Goal: Task Accomplishment & Management: Complete application form

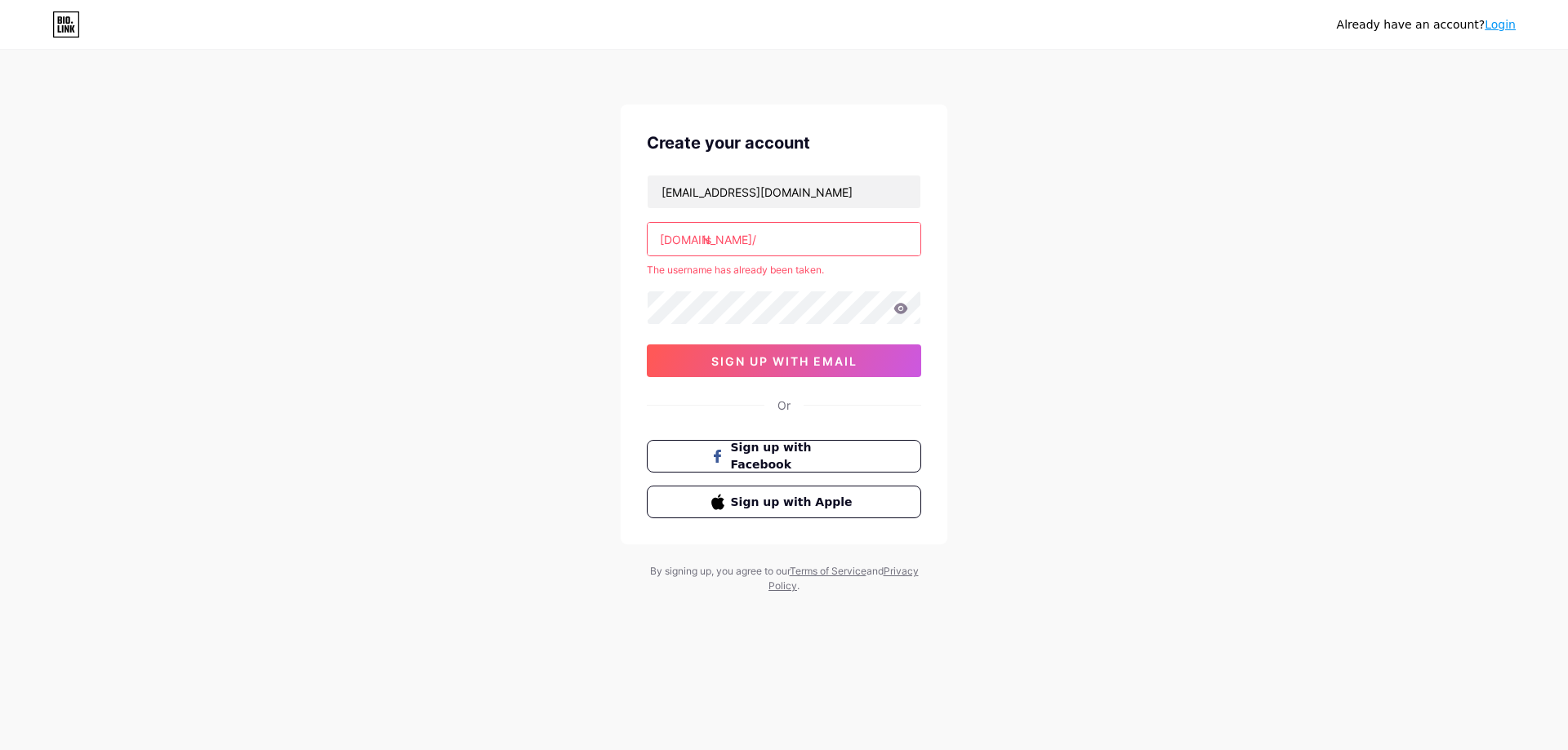
type input "i"
type input "a"
type input "l"
paste input "molissa"
type input "molissa"
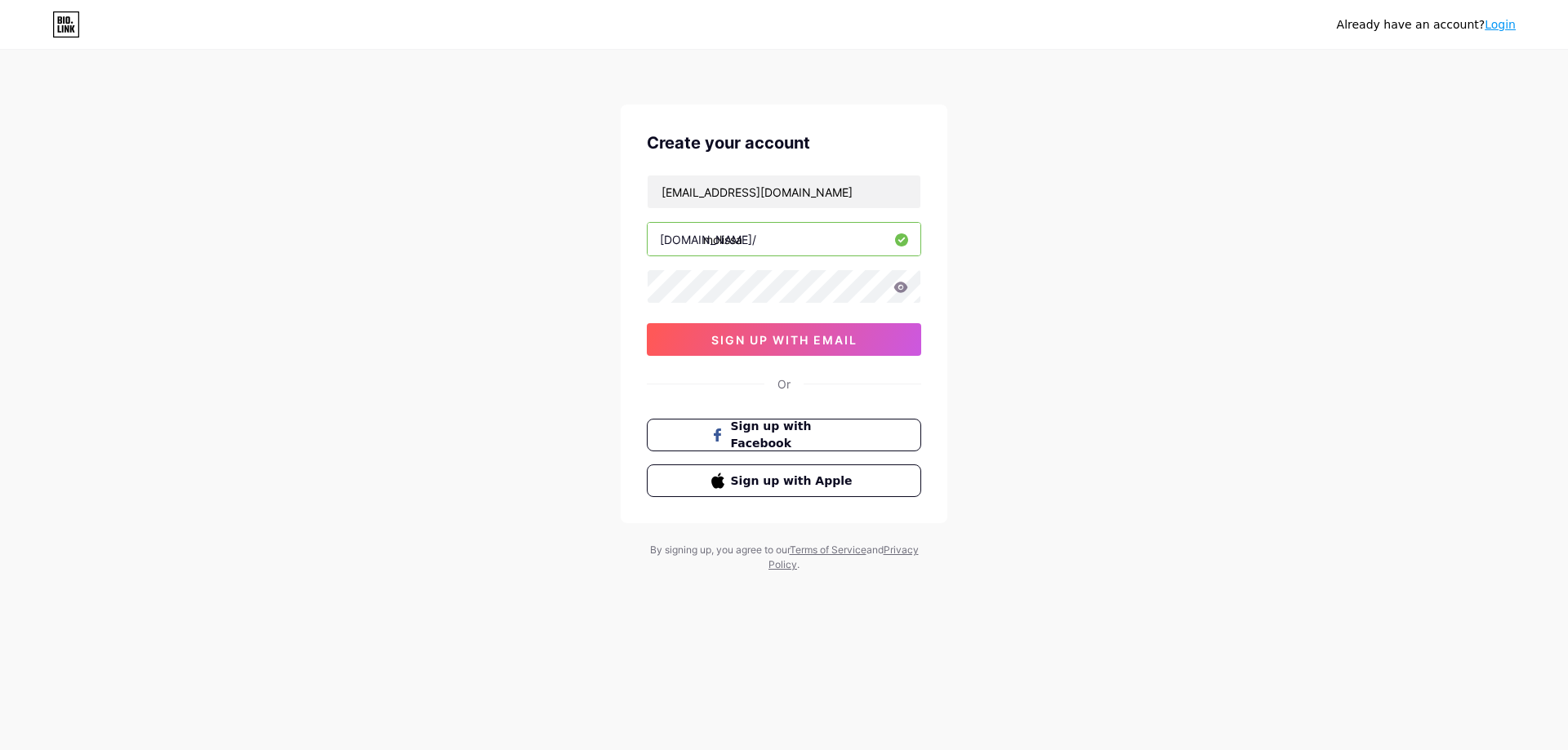
click at [526, 359] on div "Already have an account? Login Create your account [EMAIL_ADDRESS][DOMAIN_NAME]…" at bounding box center [784, 312] width 1568 height 625
click at [896, 291] on icon at bounding box center [900, 287] width 15 height 11
click at [902, 287] on icon at bounding box center [901, 287] width 14 height 10
click at [903, 287] on icon at bounding box center [900, 287] width 15 height 11
click at [901, 284] on icon at bounding box center [901, 287] width 14 height 10
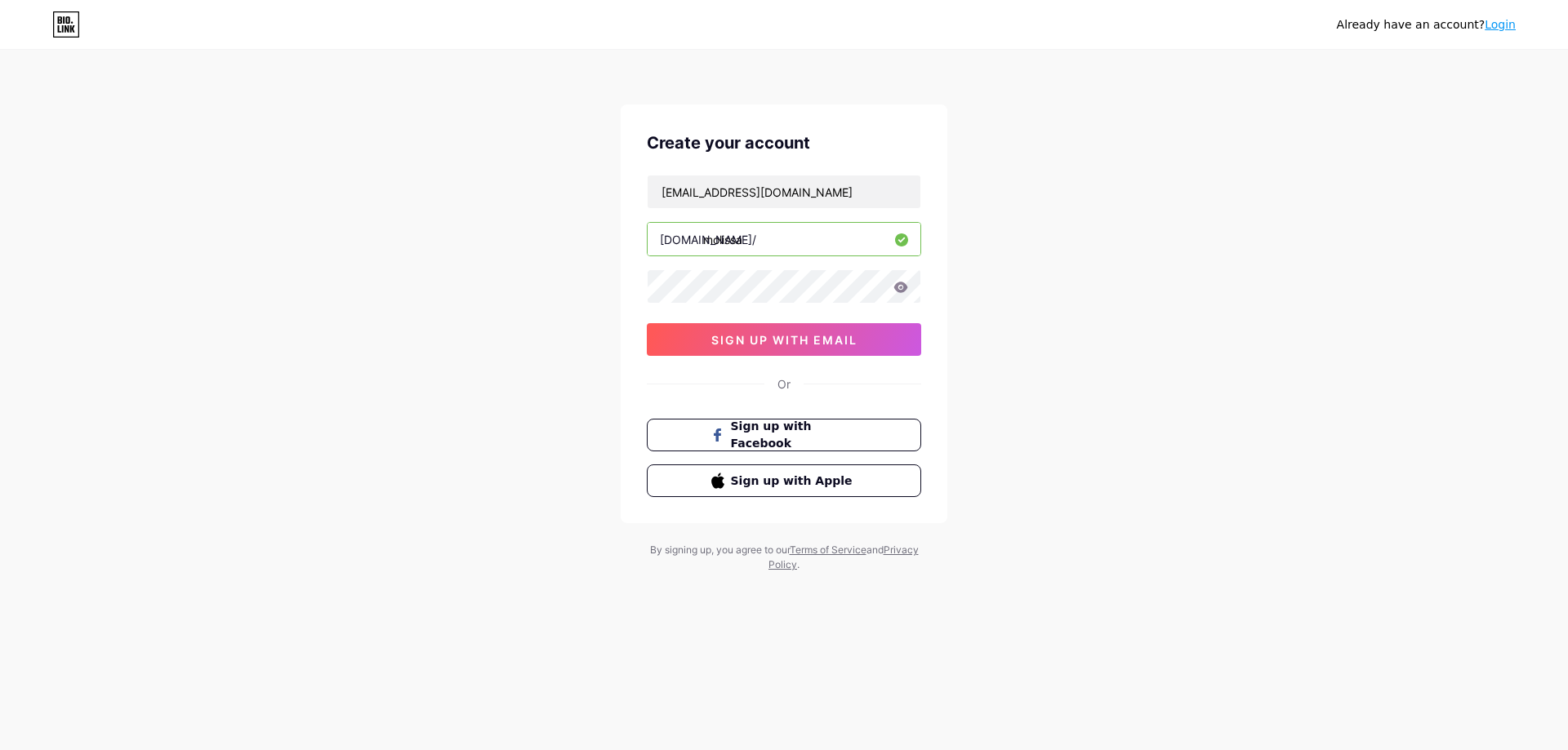
click at [904, 288] on icon at bounding box center [901, 287] width 14 height 10
click at [905, 289] on icon at bounding box center [901, 287] width 14 height 10
click at [897, 284] on icon at bounding box center [901, 287] width 14 height 10
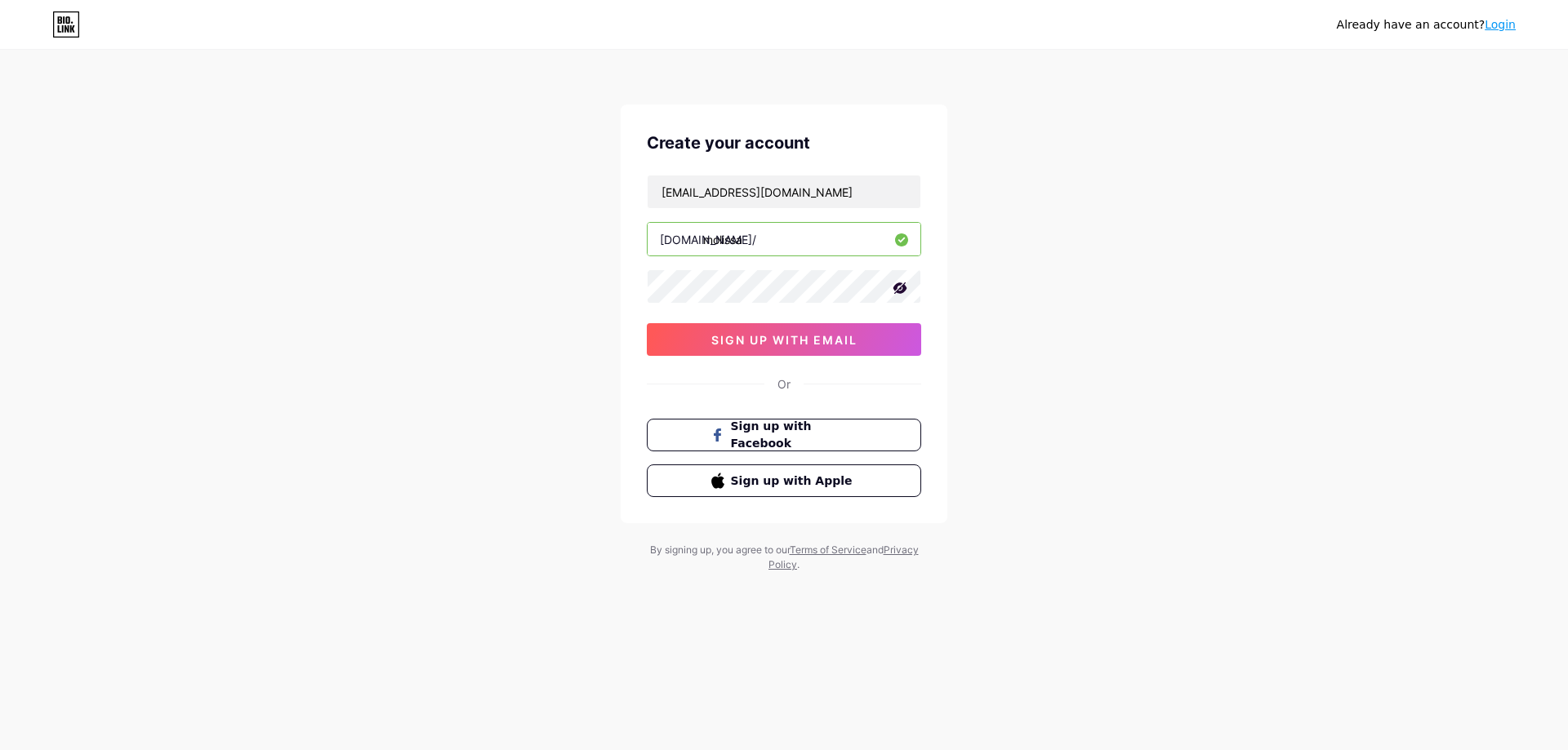
click at [1163, 385] on div "Already have an account? Login Create your account [EMAIL_ADDRESS][DOMAIN_NAME]…" at bounding box center [784, 312] width 1568 height 625
click at [825, 327] on button "sign up with email" at bounding box center [784, 339] width 275 height 32
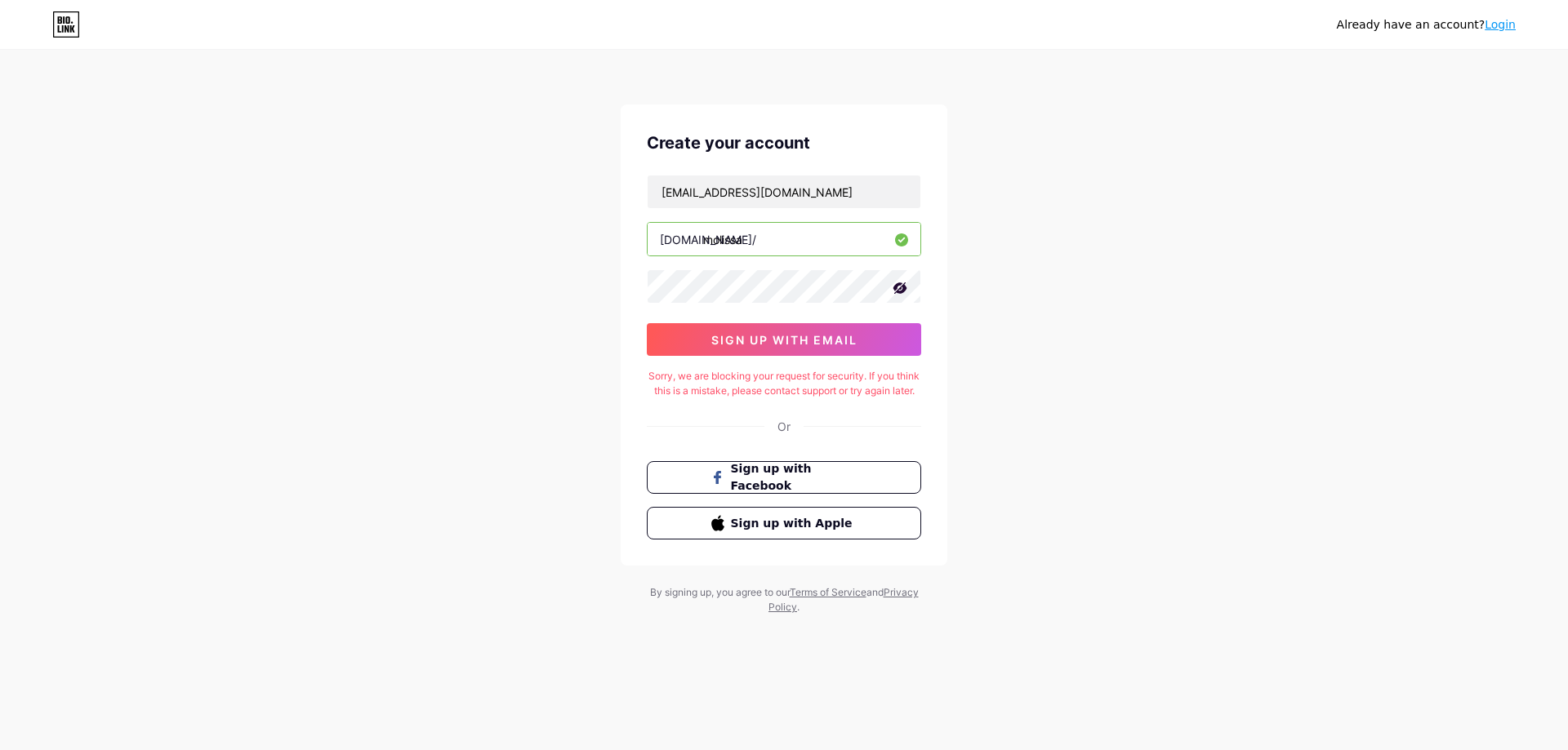
click at [740, 375] on div "Sorry, we are blocking your request for security. If you think this is a mistak…" at bounding box center [784, 384] width 275 height 30
click at [1232, 259] on div "Already have an account? Login Create your account [EMAIL_ADDRESS][DOMAIN_NAME]…" at bounding box center [784, 334] width 1568 height 667
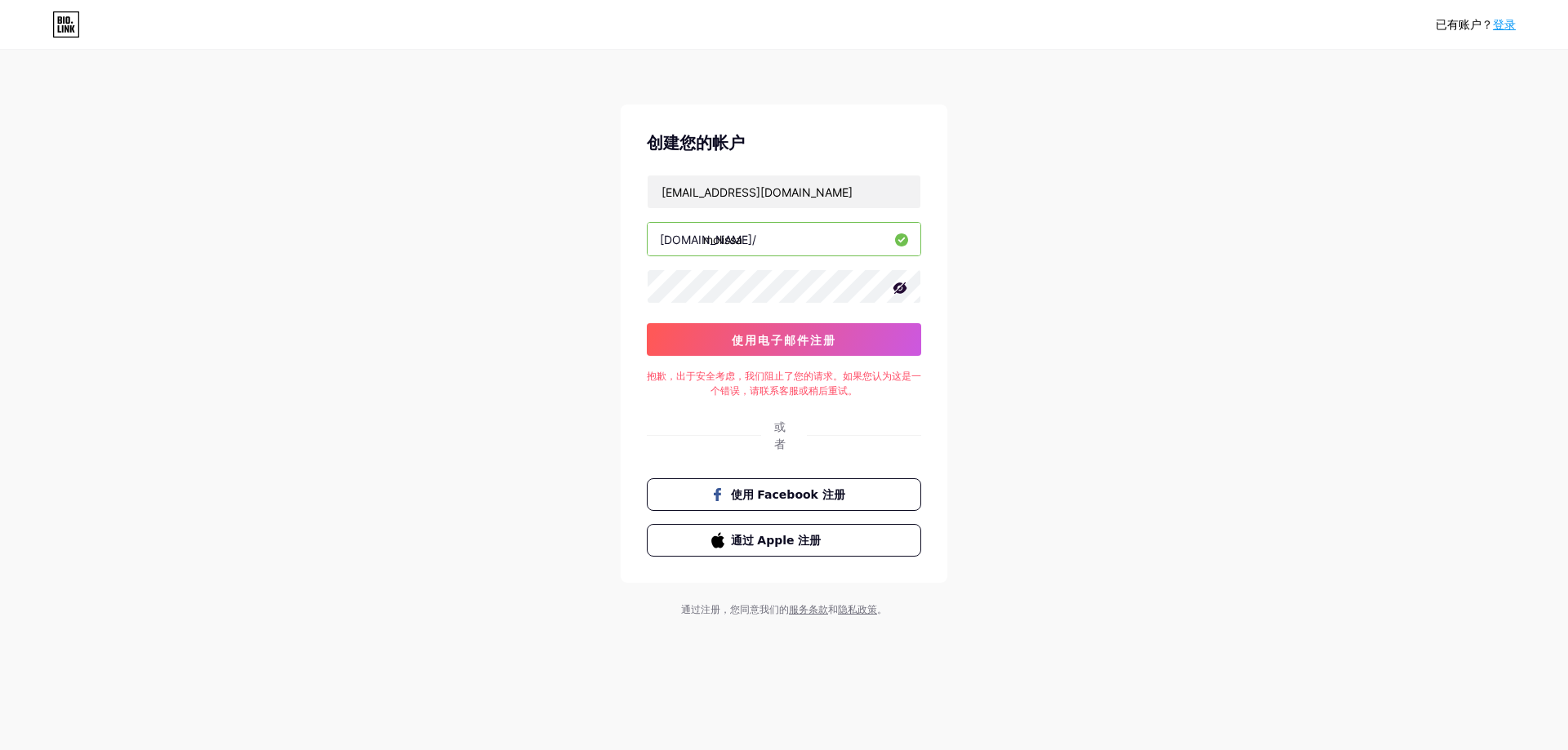
click at [1216, 167] on div "已有账户？ 登录 创建您的帐户 [EMAIL_ADDRESS][DOMAIN_NAME] [DOMAIN_NAME]/ molissa 0cAFcWeA6_E…" at bounding box center [784, 334] width 1568 height 669
click at [788, 217] on div "[EMAIL_ADDRESS][DOMAIN_NAME] [DOMAIN_NAME]/ molissa 0cAFcWeA6_EiBKreTpX3LpSZYmf…" at bounding box center [784, 266] width 275 height 181
click at [827, 196] on input "[EMAIL_ADDRESS][DOMAIN_NAME]" at bounding box center [784, 191] width 273 height 32
drag, startPoint x: 828, startPoint y: 193, endPoint x: 486, endPoint y: 193, distance: 342.0
click at [485, 195] on div "已有账户？ 登录 创建您的帐户 [EMAIL_ADDRESS][DOMAIN_NAME] [DOMAIN_NAME]/ molissa 0cAFcWeA6_E…" at bounding box center [784, 334] width 1568 height 669
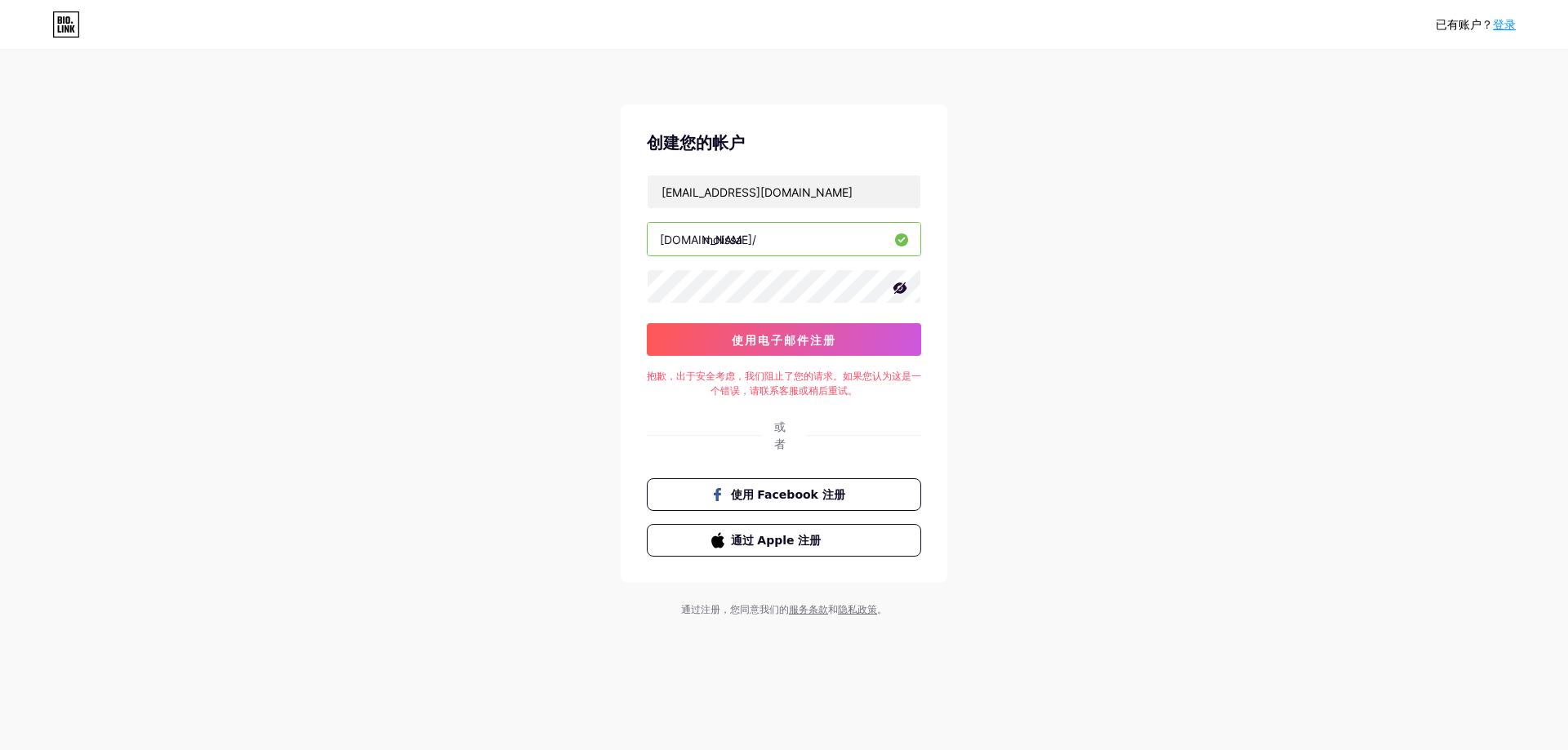
click at [784, 431] on font "或者" at bounding box center [779, 436] width 11 height 31
click at [768, 448] on div "或者" at bounding box center [784, 435] width 275 height 34
click at [784, 410] on div "创建您的帐户 [EMAIL_ADDRESS][DOMAIN_NAME] [DOMAIN_NAME]/ molissa 0cAFcWeA6_EiBKreTpX3…" at bounding box center [784, 343] width 327 height 478
click at [1015, 294] on div "已有账户？ 登录 创建您的帐户 [EMAIL_ADDRESS][DOMAIN_NAME] [DOMAIN_NAME]/ molissa 0cAFcWeA6_E…" at bounding box center [784, 334] width 1568 height 669
drag, startPoint x: 764, startPoint y: 233, endPoint x: 654, endPoint y: 240, distance: 110.2
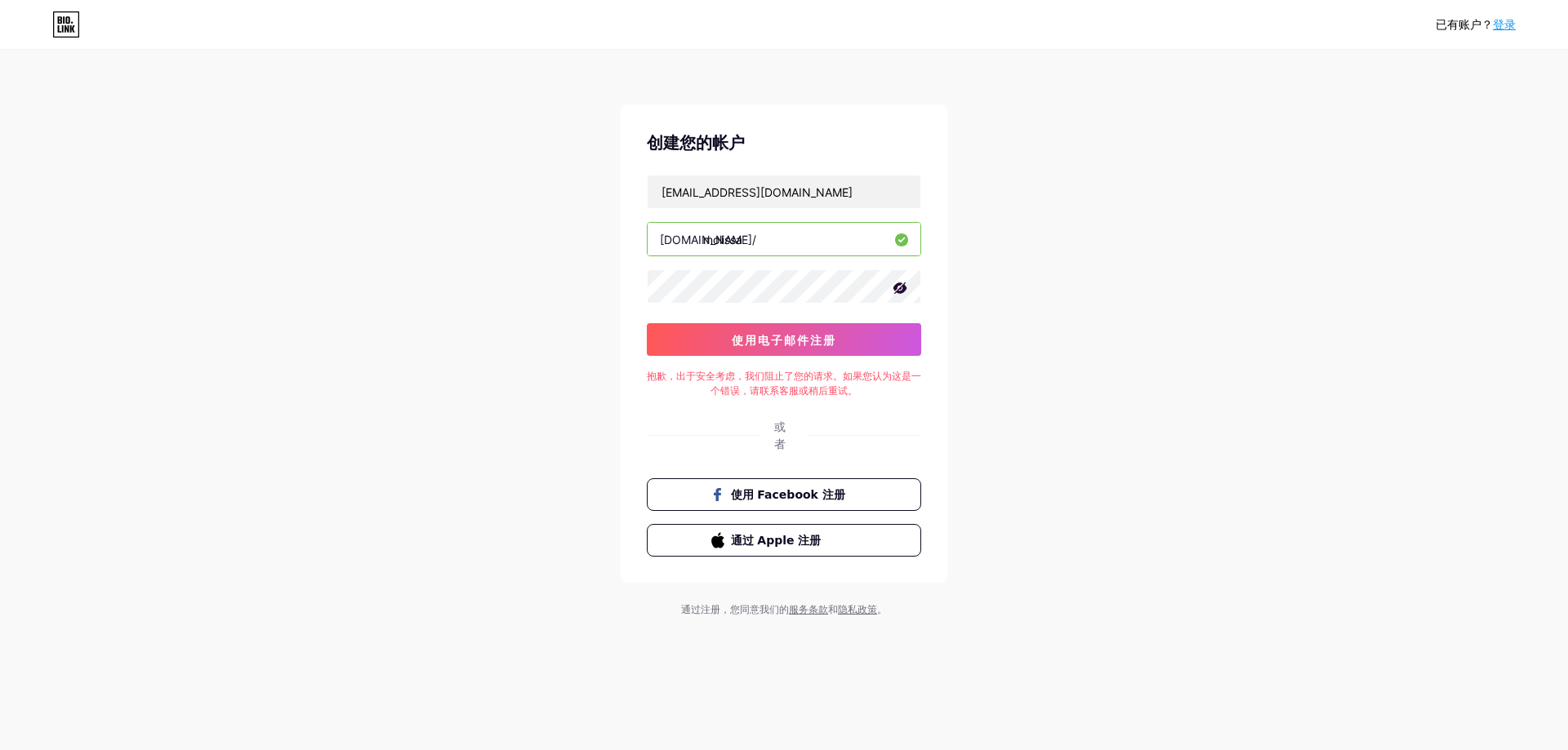
click at [617, 247] on div "已有账户？ 登录 创建您的帐户 [EMAIL_ADDRESS][DOMAIN_NAME] [DOMAIN_NAME]/ molissa 0cAFcWeA6_E…" at bounding box center [784, 334] width 1568 height 669
click at [845, 199] on input "[EMAIL_ADDRESS][DOMAIN_NAME]" at bounding box center [784, 191] width 273 height 32
drag, startPoint x: 846, startPoint y: 196, endPoint x: 522, endPoint y: 209, distance: 324.3
click at [519, 206] on div "已有账户？ 登录 创建您的帐户 [EMAIL_ADDRESS][DOMAIN_NAME] [DOMAIN_NAME]/ molissa 0cAFcWeA6_E…" at bounding box center [784, 334] width 1568 height 669
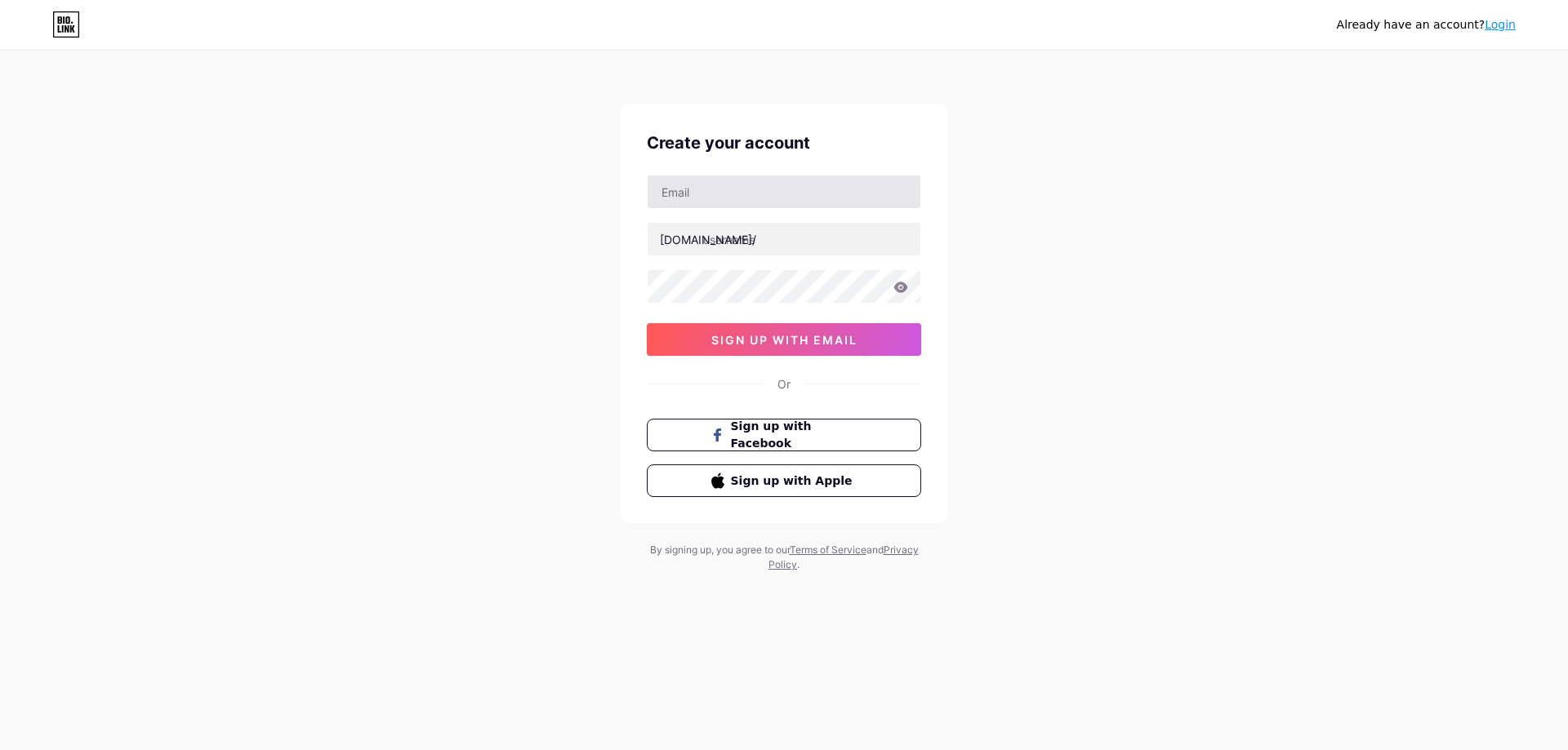
click at [764, 188] on input "text" at bounding box center [784, 191] width 273 height 32
type input "[EMAIL_ADDRESS][DOMAIN_NAME]"
click at [722, 242] on input "text" at bounding box center [784, 239] width 273 height 32
click at [725, 245] on input "mollisa" at bounding box center [784, 239] width 273 height 32
drag, startPoint x: 722, startPoint y: 240, endPoint x: 735, endPoint y: 243, distance: 13.3
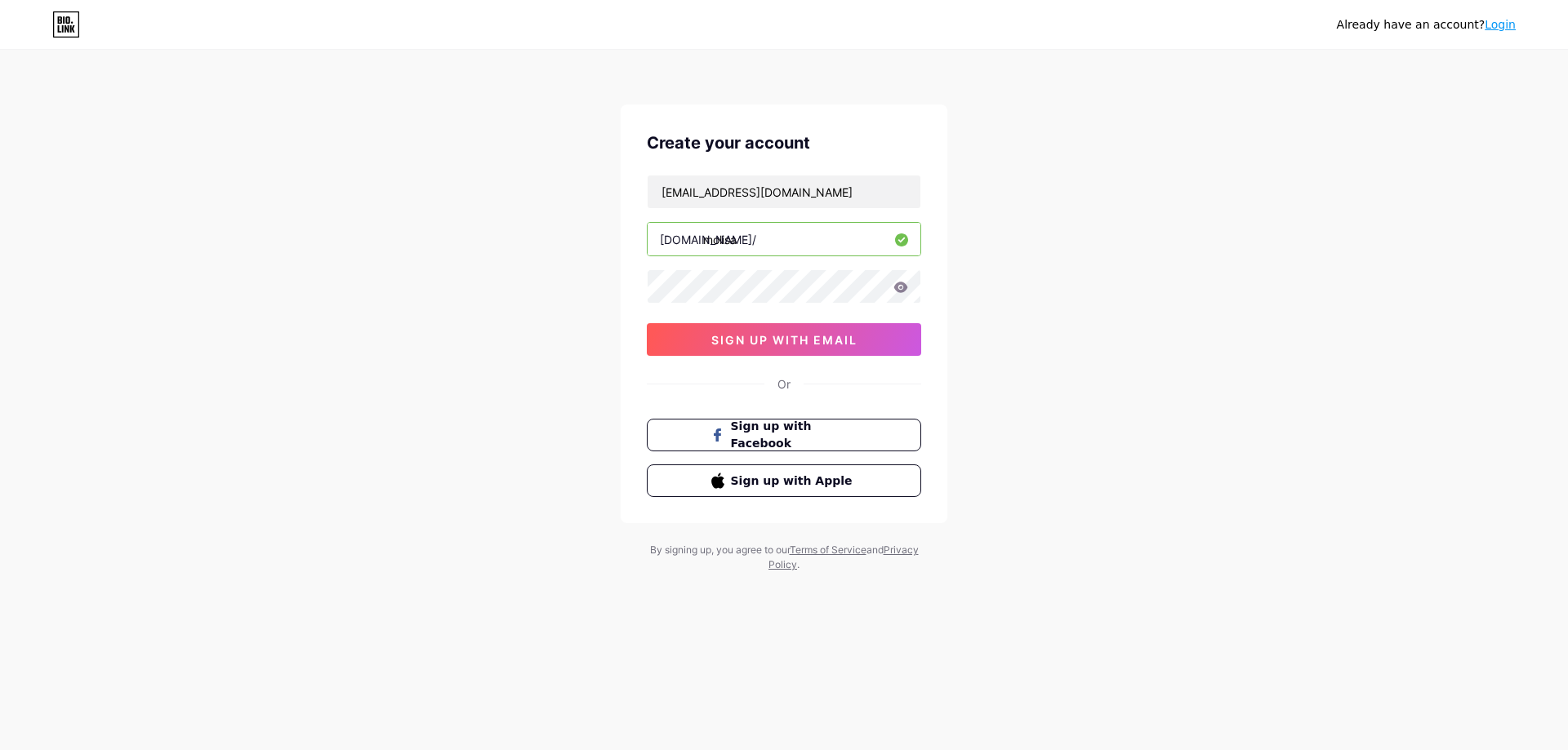
click at [722, 240] on input "molisa" at bounding box center [784, 239] width 273 height 32
click at [729, 240] on input "molisa" at bounding box center [784, 239] width 273 height 32
type input "molissa"
click at [743, 333] on span "sign up with email" at bounding box center [784, 340] width 146 height 14
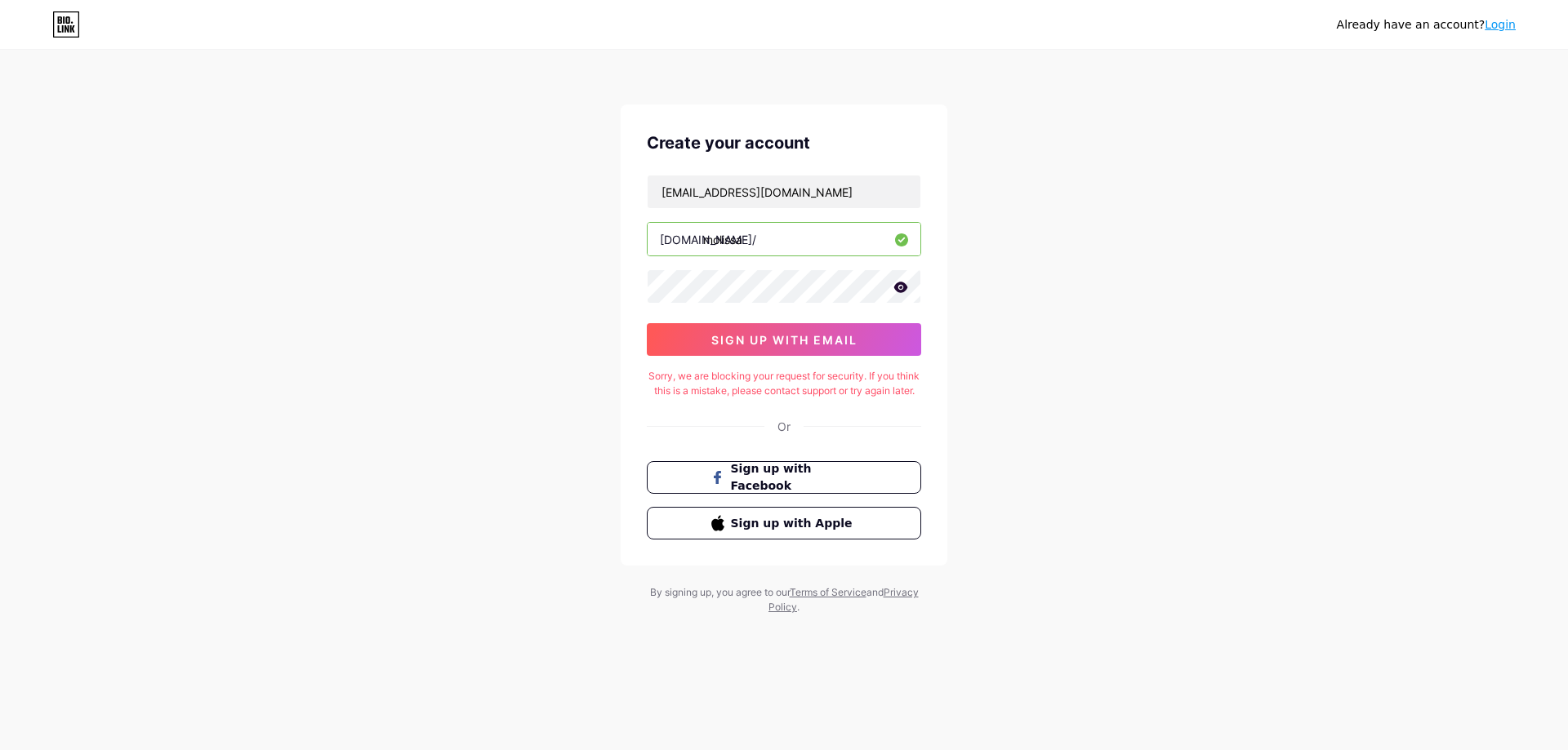
click at [748, 389] on div "Sorry, we are blocking your request for security. If you think this is a mistak…" at bounding box center [784, 384] width 275 height 30
click at [1259, 341] on div "Already have an account? Login Create your account h447513640892@gmail.com bio.…" at bounding box center [784, 334] width 1568 height 667
click at [826, 493] on span "Sign up with Facebook" at bounding box center [794, 478] width 128 height 35
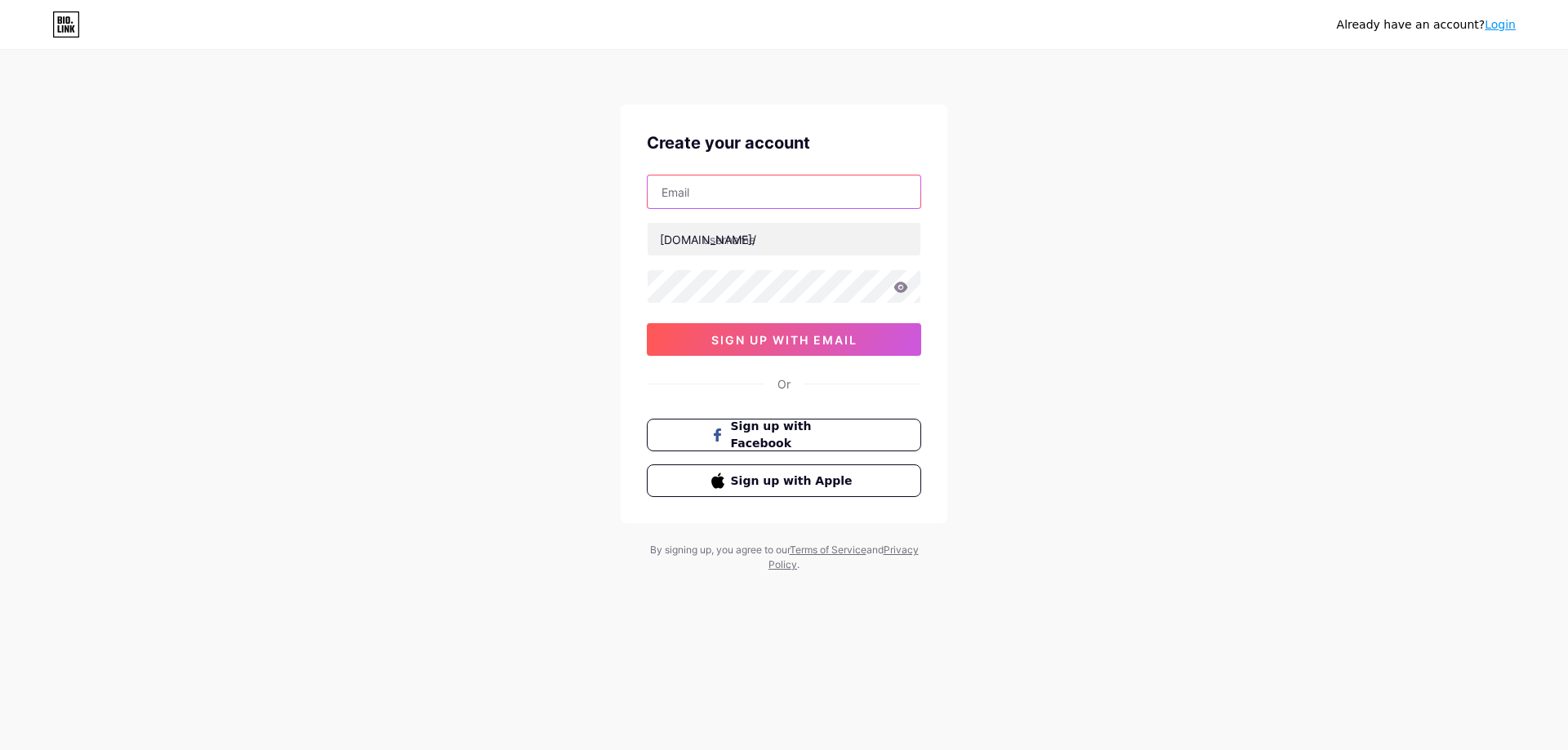
click at [779, 204] on input "text" at bounding box center [784, 191] width 273 height 32
type input "[EMAIL_ADDRESS][DOMAIN_NAME]"
click at [758, 239] on input "text" at bounding box center [784, 239] width 273 height 32
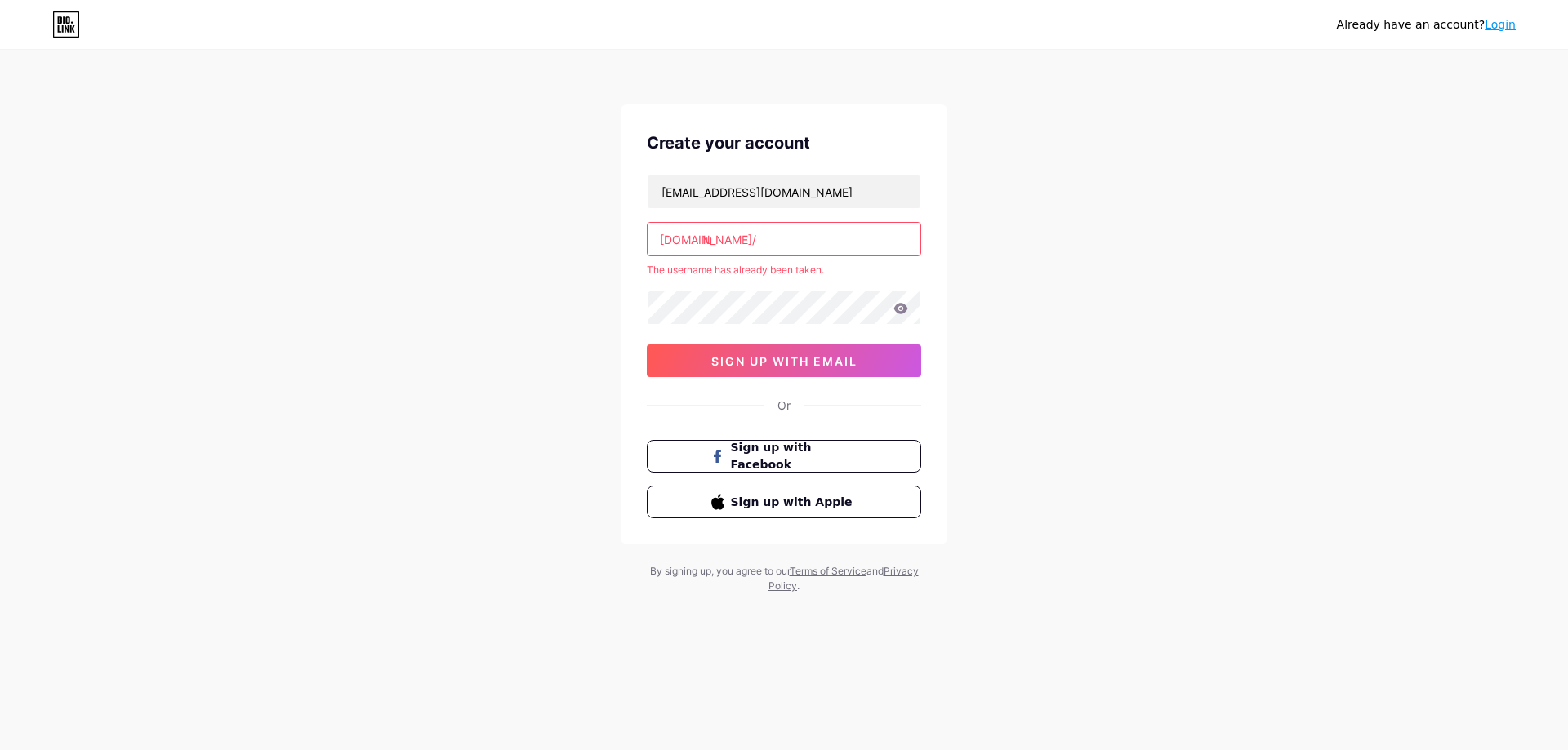
type input "l"
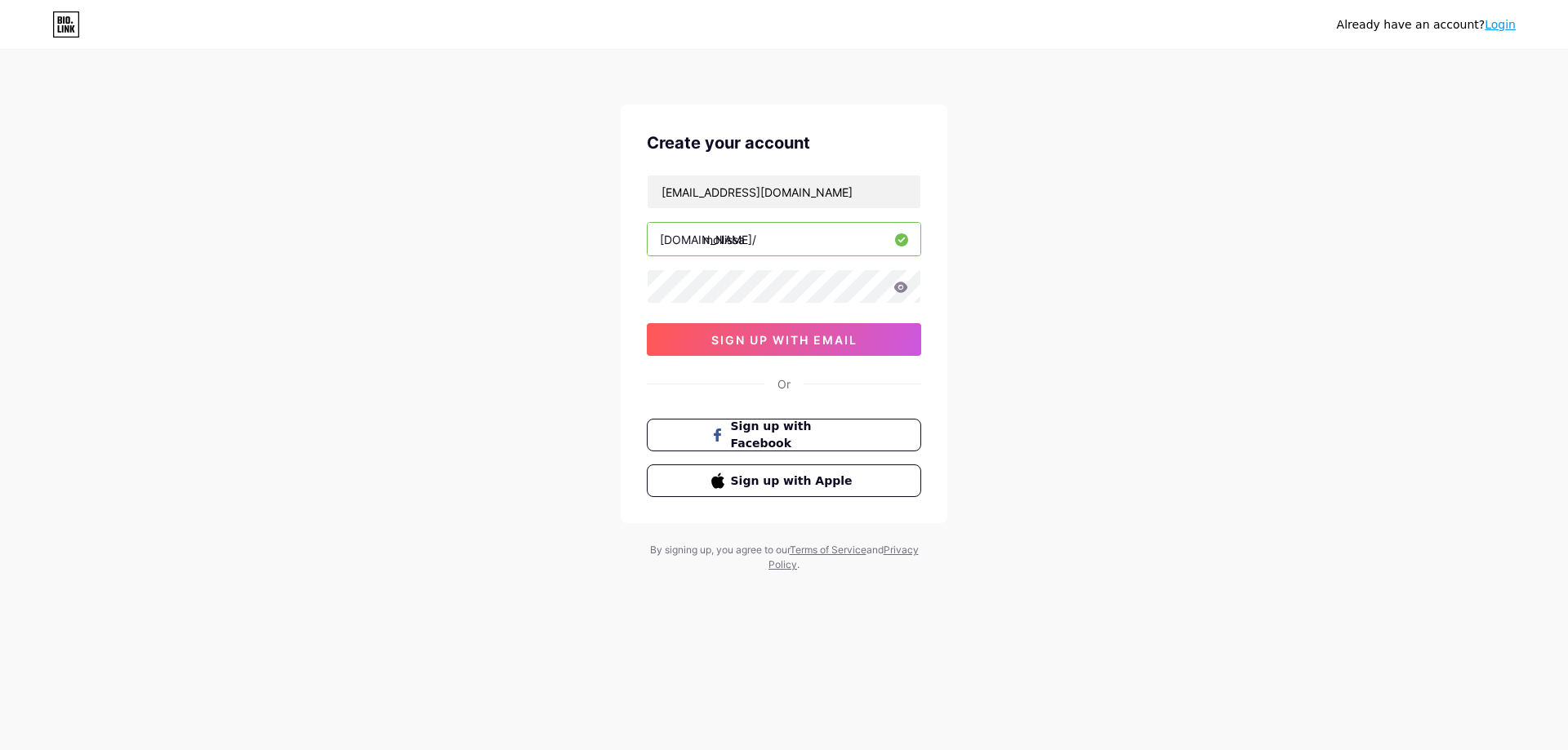
click at [723, 241] on input "mollissa" at bounding box center [784, 239] width 273 height 32
type input "molissa"
click at [897, 289] on icon at bounding box center [901, 287] width 14 height 10
click at [733, 341] on span "sign up with email" at bounding box center [784, 340] width 146 height 14
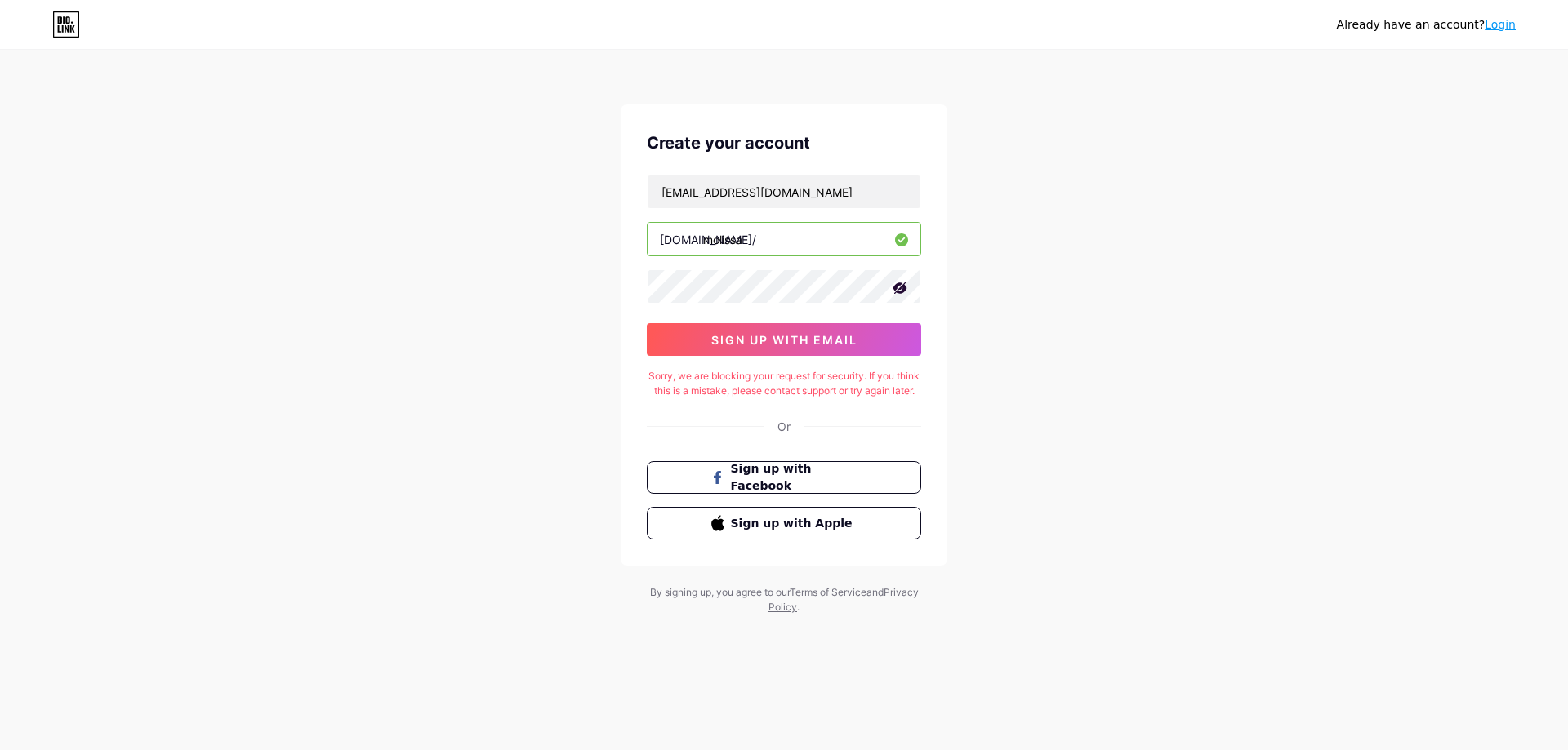
click at [760, 389] on div "Sorry, we are blocking your request for security. If you think this is a mistak…" at bounding box center [784, 384] width 275 height 30
